Goal: Task Accomplishment & Management: Manage account settings

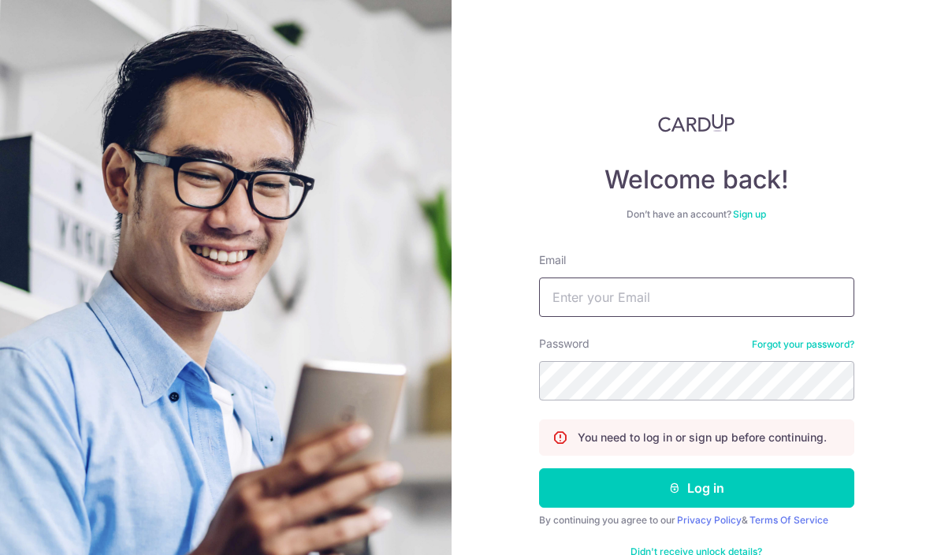
type input "[EMAIL_ADDRESS][DOMAIN_NAME]"
click at [696, 468] on button "Log in" at bounding box center [696, 487] width 315 height 39
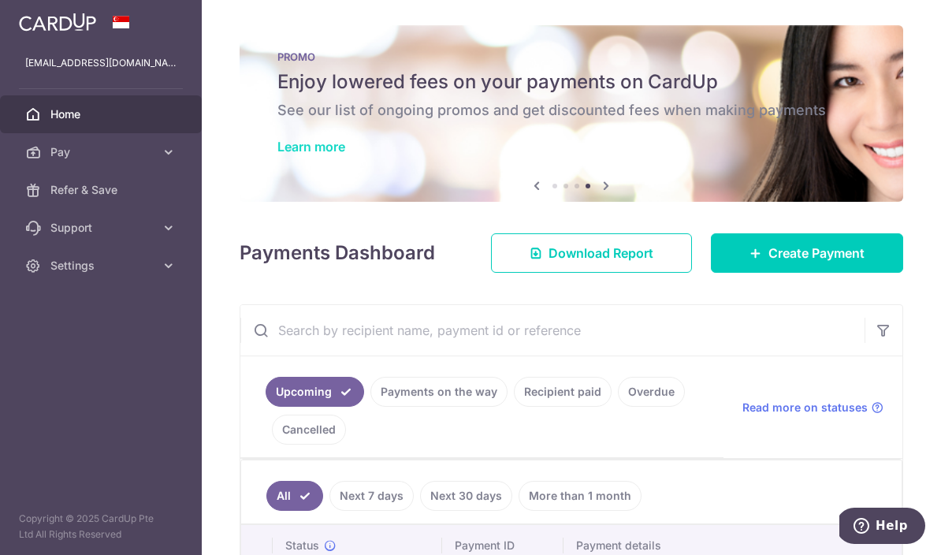
click at [277, 154] on link "Learn more" at bounding box center [311, 147] width 68 height 16
